Goal: Transaction & Acquisition: Book appointment/travel/reservation

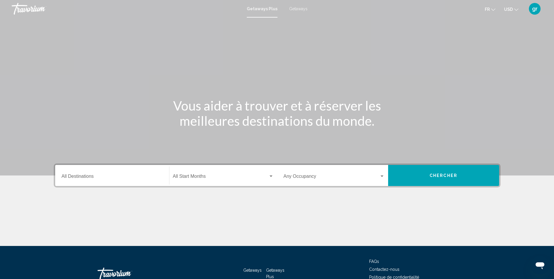
click at [90, 180] on input "Destination All Destinations" at bounding box center [112, 177] width 101 height 5
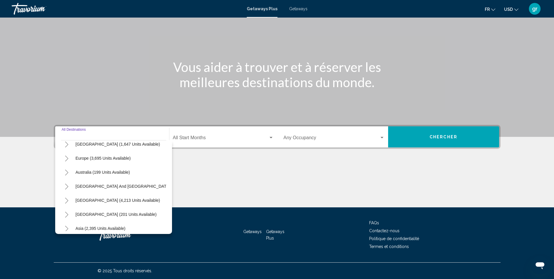
scroll to position [29, 0]
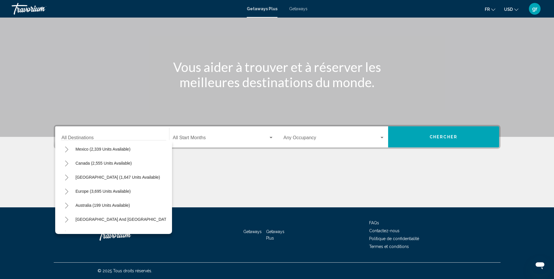
click at [303, 7] on span "Getaways" at bounding box center [298, 8] width 18 height 5
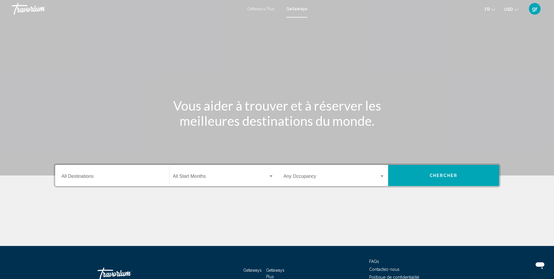
click at [187, 179] on span "Search widget" at bounding box center [221, 177] width 96 height 5
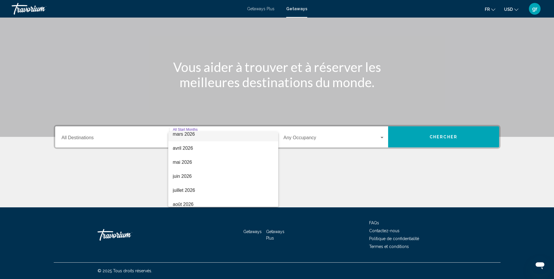
scroll to position [88, 0]
click at [191, 150] on span "février 2026" at bounding box center [223, 149] width 101 height 14
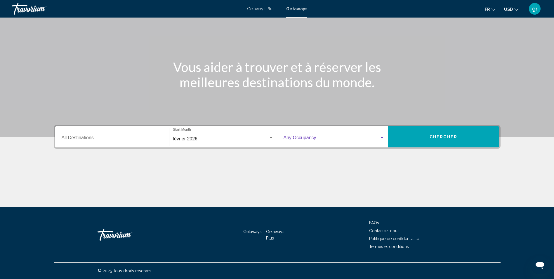
click at [318, 136] on span "Search widget" at bounding box center [332, 138] width 96 height 5
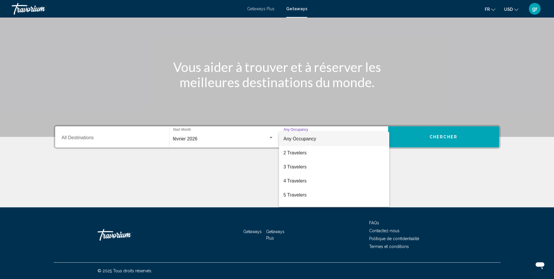
click at [318, 136] on span "Any Occupancy" at bounding box center [334, 139] width 101 height 14
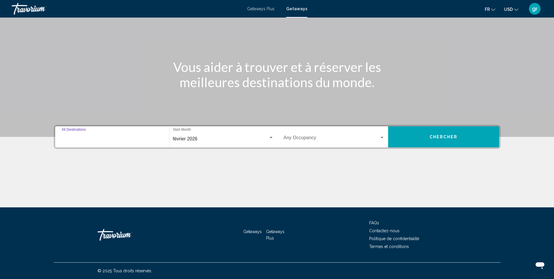
click at [64, 136] on input "Destination All Destinations" at bounding box center [112, 138] width 101 height 5
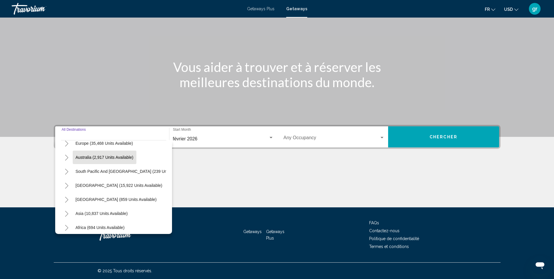
scroll to position [58, 0]
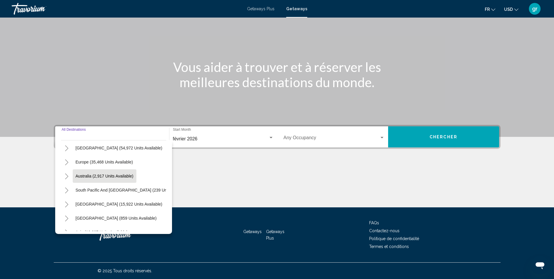
click at [101, 178] on button "Australia (2,917 units available)" at bounding box center [105, 175] width 64 height 13
type input "**********"
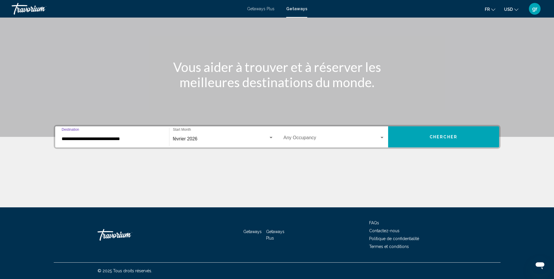
click at [110, 145] on div "**********" at bounding box center [112, 137] width 101 height 18
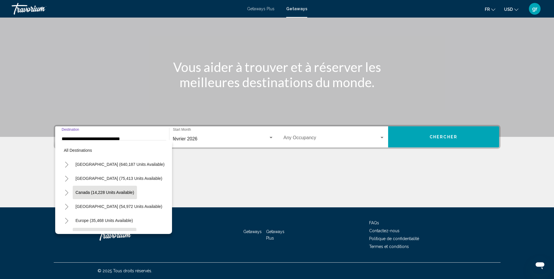
scroll to position [51, 0]
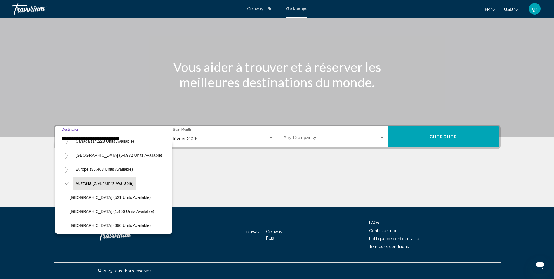
click at [456, 143] on button "Chercher" at bounding box center [443, 136] width 111 height 21
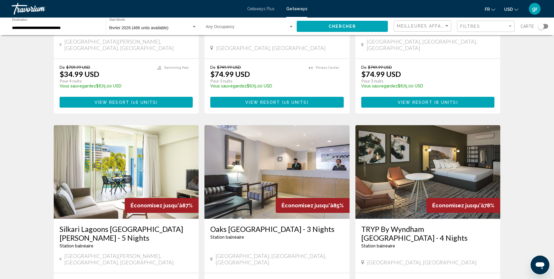
scroll to position [146, 0]
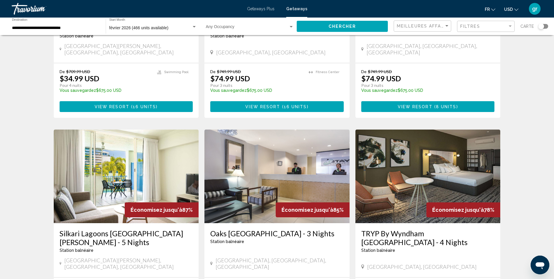
click at [86, 27] on input "**********" at bounding box center [56, 28] width 88 height 5
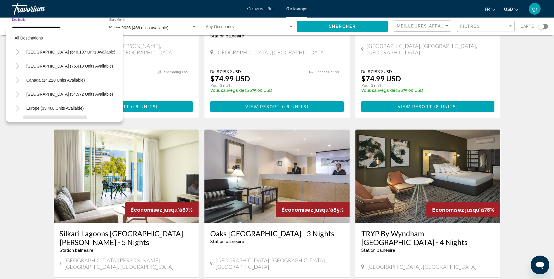
scroll to position [51, 0]
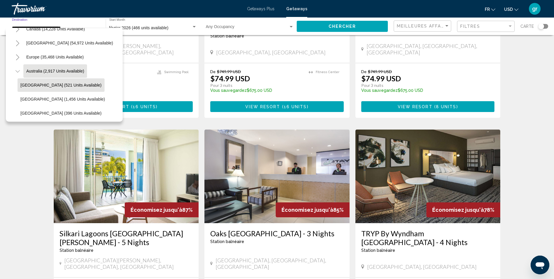
click at [34, 83] on span "[GEOGRAPHIC_DATA] (521 units available)" at bounding box center [60, 85] width 81 height 5
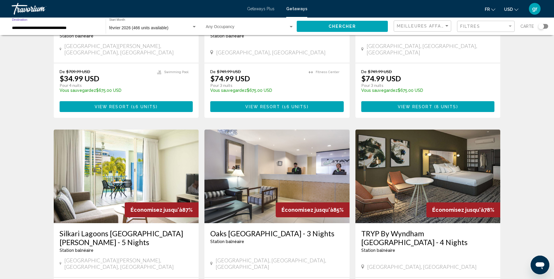
click at [379, 25] on button "Chercher" at bounding box center [342, 26] width 91 height 11
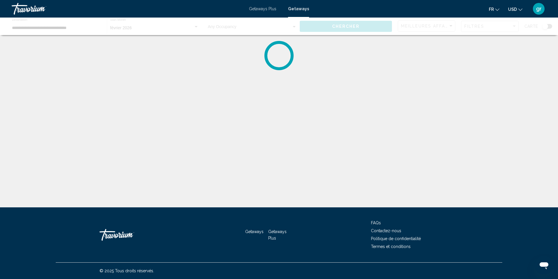
click at [526, 8] on ul "fr English Español Français Italiano Português русский USD USD ($) MXN (Mex$) C…" at bounding box center [510, 8] width 42 height 9
click at [521, 11] on button "USD USD ($) MXN (Mex$) CAD (Can$) GBP (£) EUR (€) AUD (A$) NZD (NZ$) CNY (CN¥)" at bounding box center [515, 9] width 14 height 8
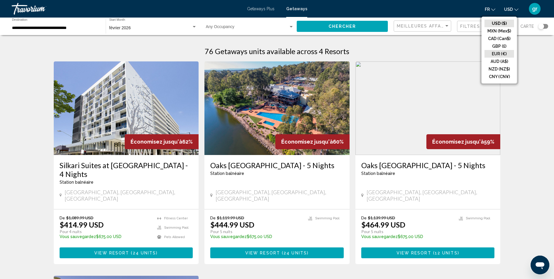
click at [498, 56] on button "EUR (€)" at bounding box center [499, 54] width 29 height 8
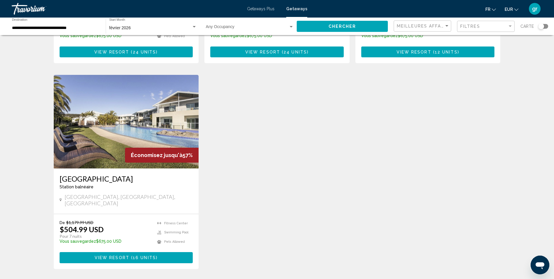
scroll to position [204, 0]
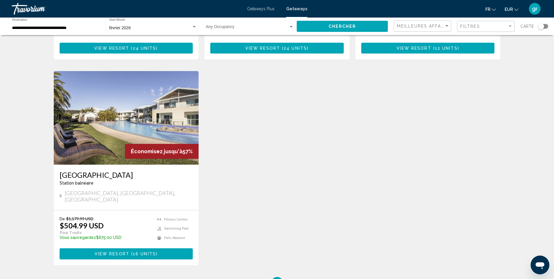
click at [357, 26] on button "Chercher" at bounding box center [342, 26] width 91 height 11
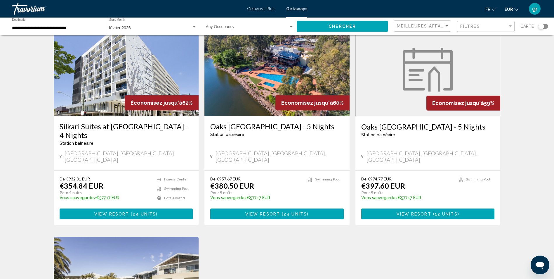
scroll to position [29, 0]
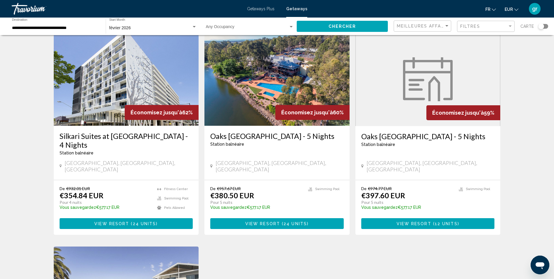
click at [57, 28] on input "**********" at bounding box center [56, 28] width 88 height 5
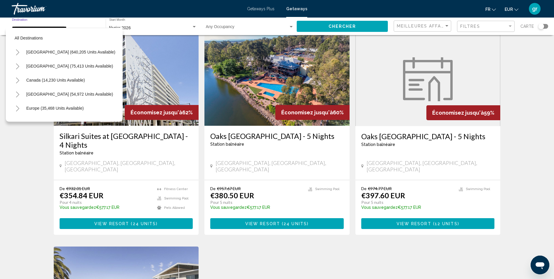
scroll to position [65, 0]
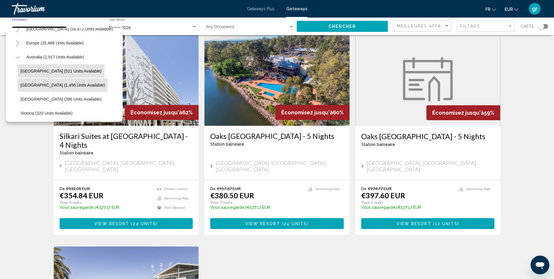
click at [56, 88] on button "[GEOGRAPHIC_DATA] (1,456 units available)" at bounding box center [63, 84] width 90 height 13
type input "**********"
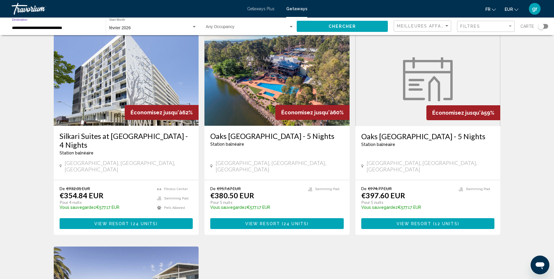
click at [330, 27] on span "Chercher" at bounding box center [343, 26] width 28 height 5
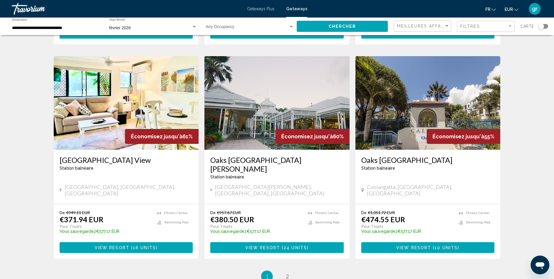
scroll to position [643, 0]
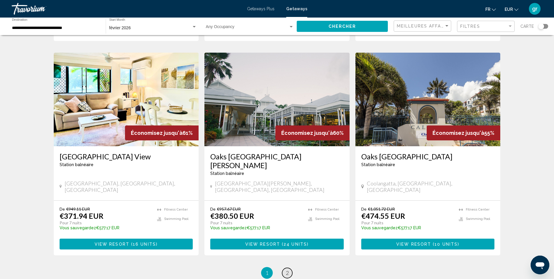
click at [291, 268] on link "page 2" at bounding box center [287, 273] width 10 height 10
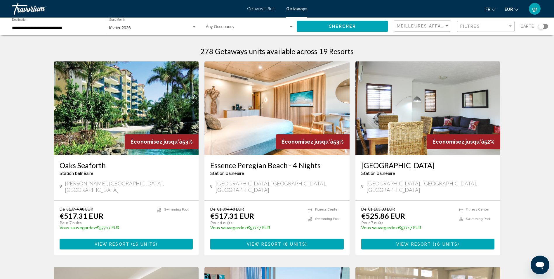
click at [71, 32] on div "**********" at bounding box center [56, 26] width 88 height 16
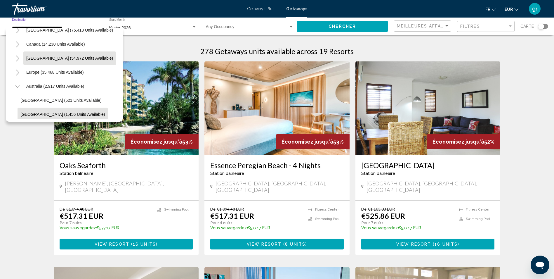
scroll to position [23, 0]
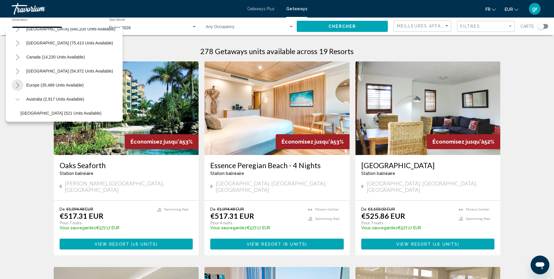
click at [18, 85] on icon "Toggle Europe (35,468 units available)" at bounding box center [17, 85] width 4 height 6
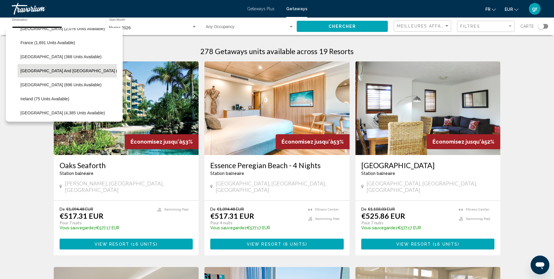
scroll to position [169, 0]
